Goal: Use online tool/utility: Utilize a website feature to perform a specific function

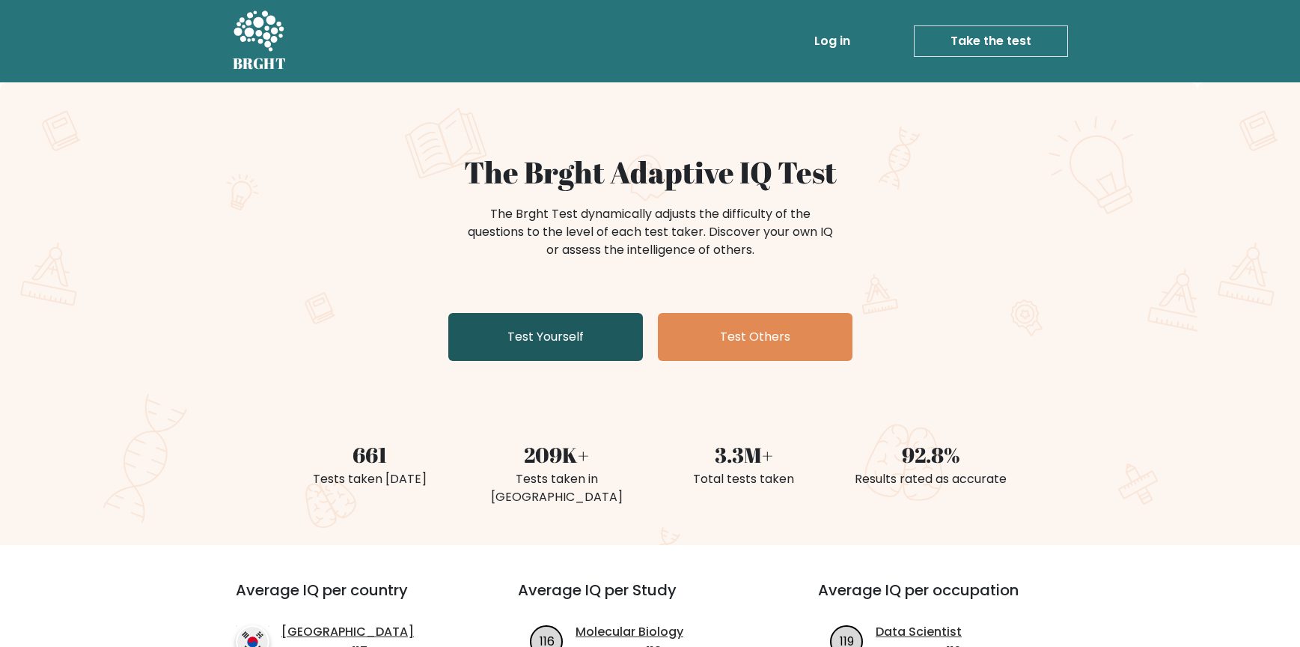
click at [599, 333] on link "Test Yourself" at bounding box center [545, 337] width 195 height 48
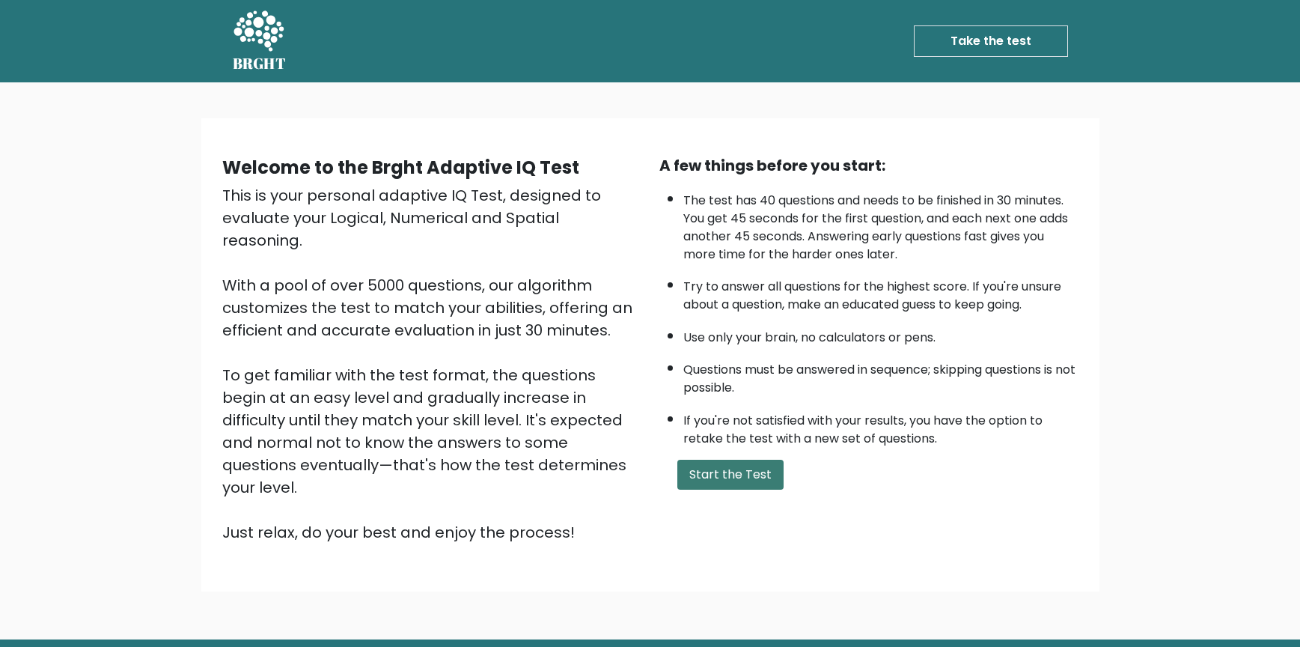
click at [741, 475] on button "Start the Test" at bounding box center [730, 475] width 106 height 30
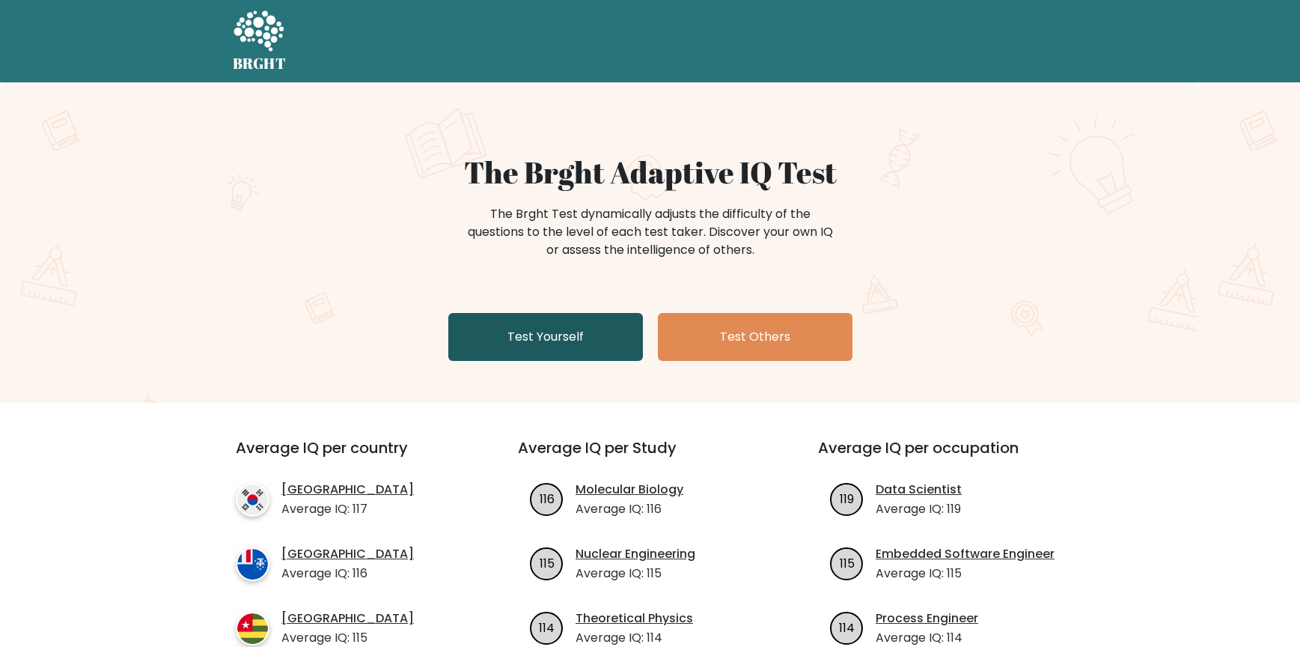
click at [580, 341] on link "Test Yourself" at bounding box center [545, 337] width 195 height 48
click at [500, 339] on link "Test Yourself" at bounding box center [545, 337] width 195 height 48
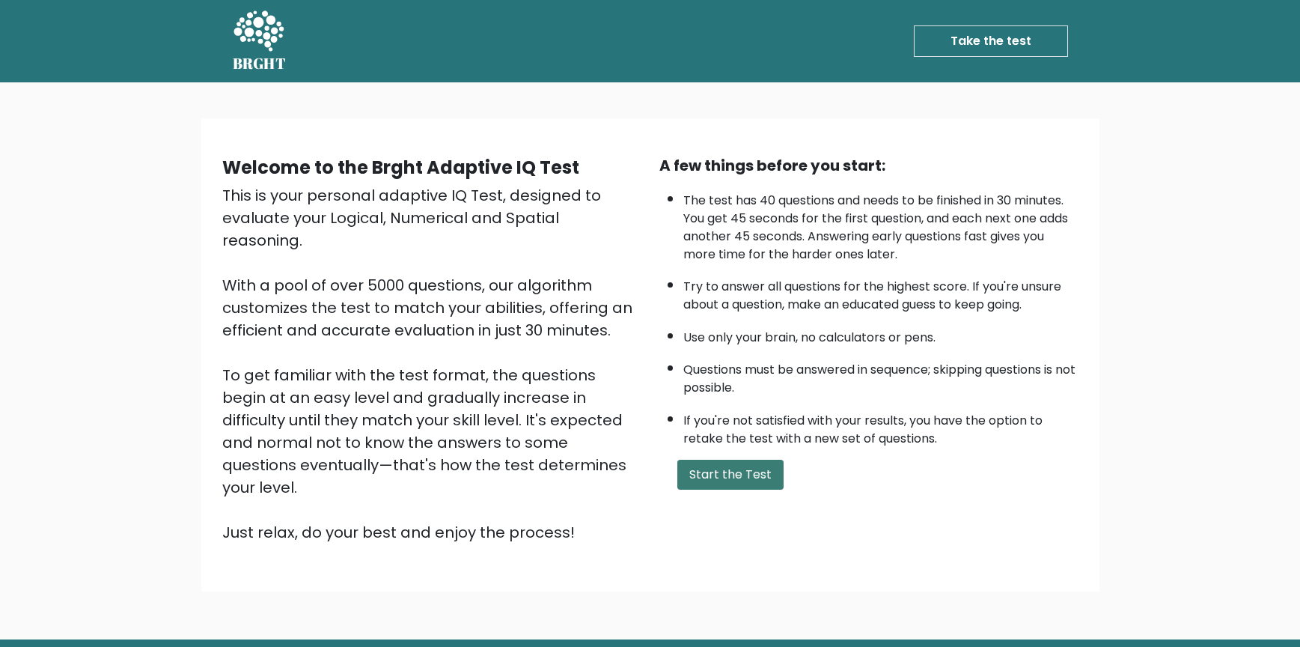
click at [716, 485] on button "Start the Test" at bounding box center [730, 475] width 106 height 30
click at [1016, 39] on link "Take the test" at bounding box center [991, 40] width 154 height 31
click at [710, 484] on button "Start the Test" at bounding box center [730, 475] width 106 height 30
